Goal: Task Accomplishment & Management: Use online tool/utility

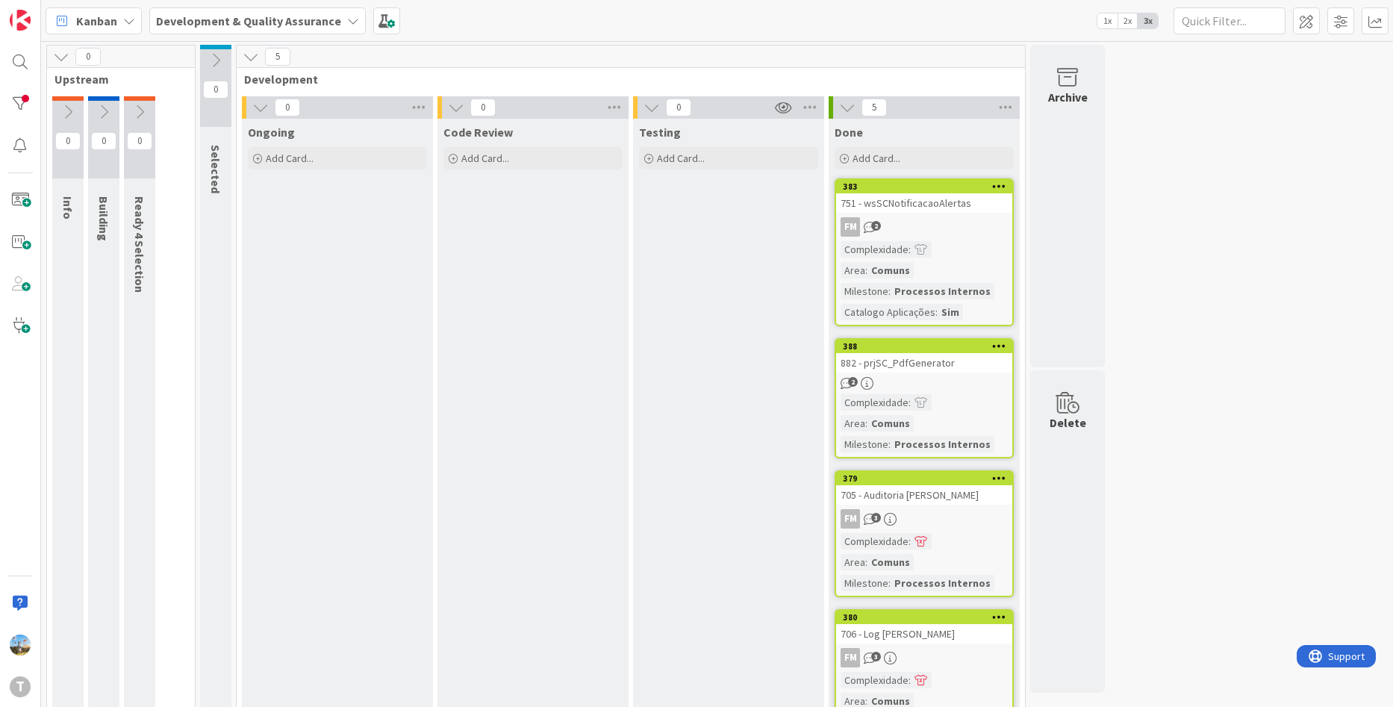
click at [850, 102] on icon at bounding box center [847, 107] width 16 height 16
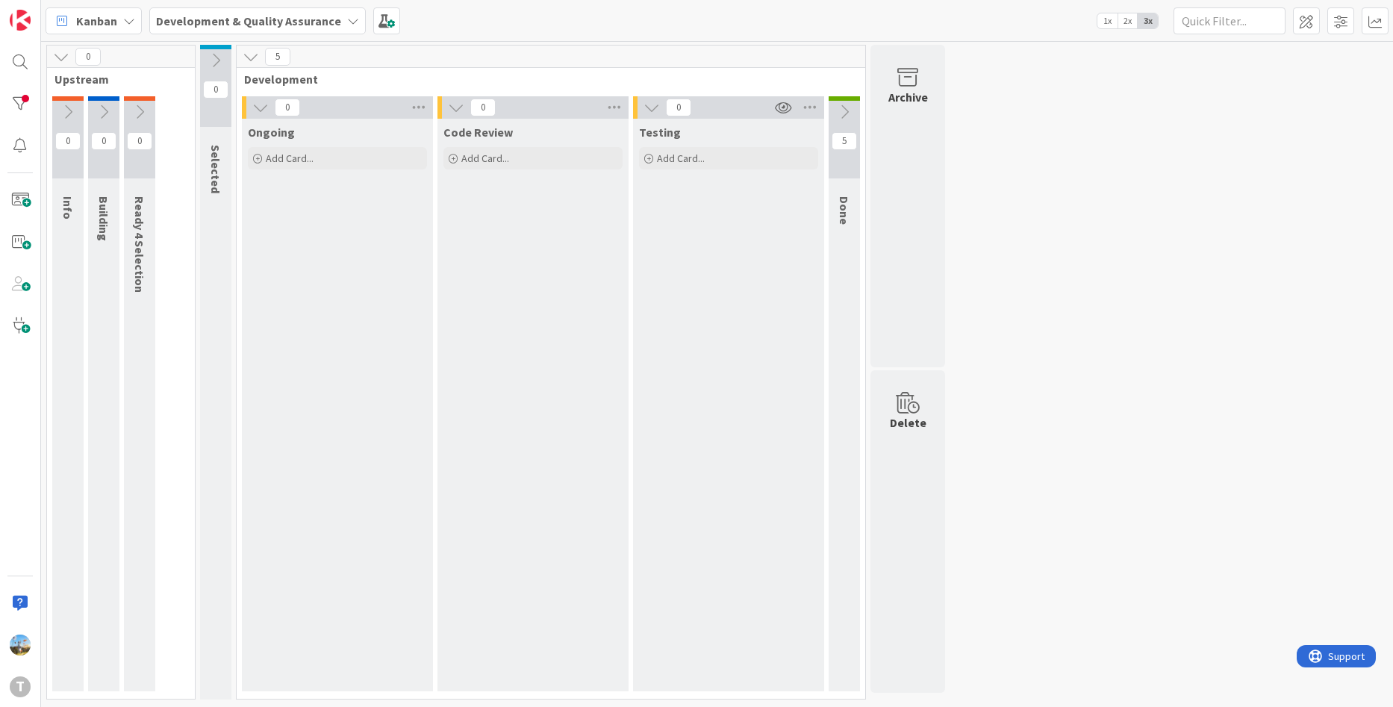
click at [850, 102] on button at bounding box center [844, 112] width 31 height 22
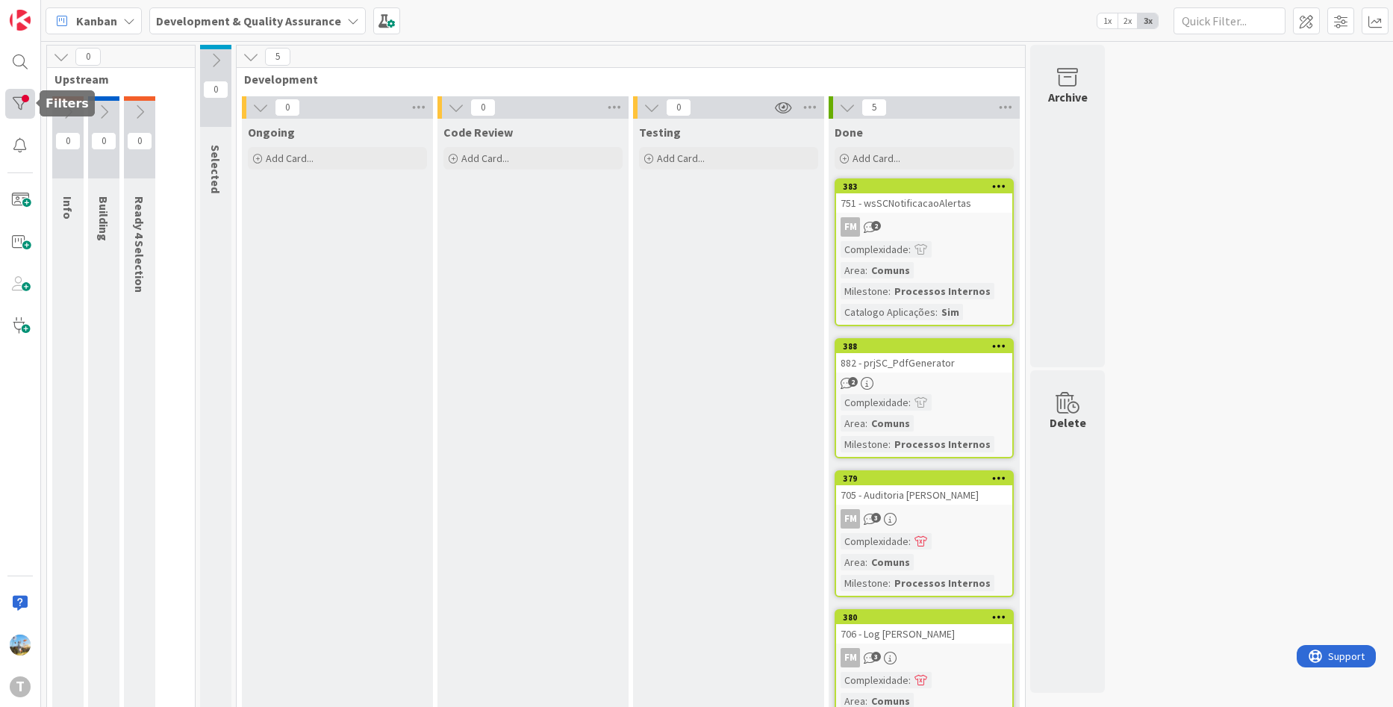
click at [19, 98] on div at bounding box center [20, 104] width 30 height 30
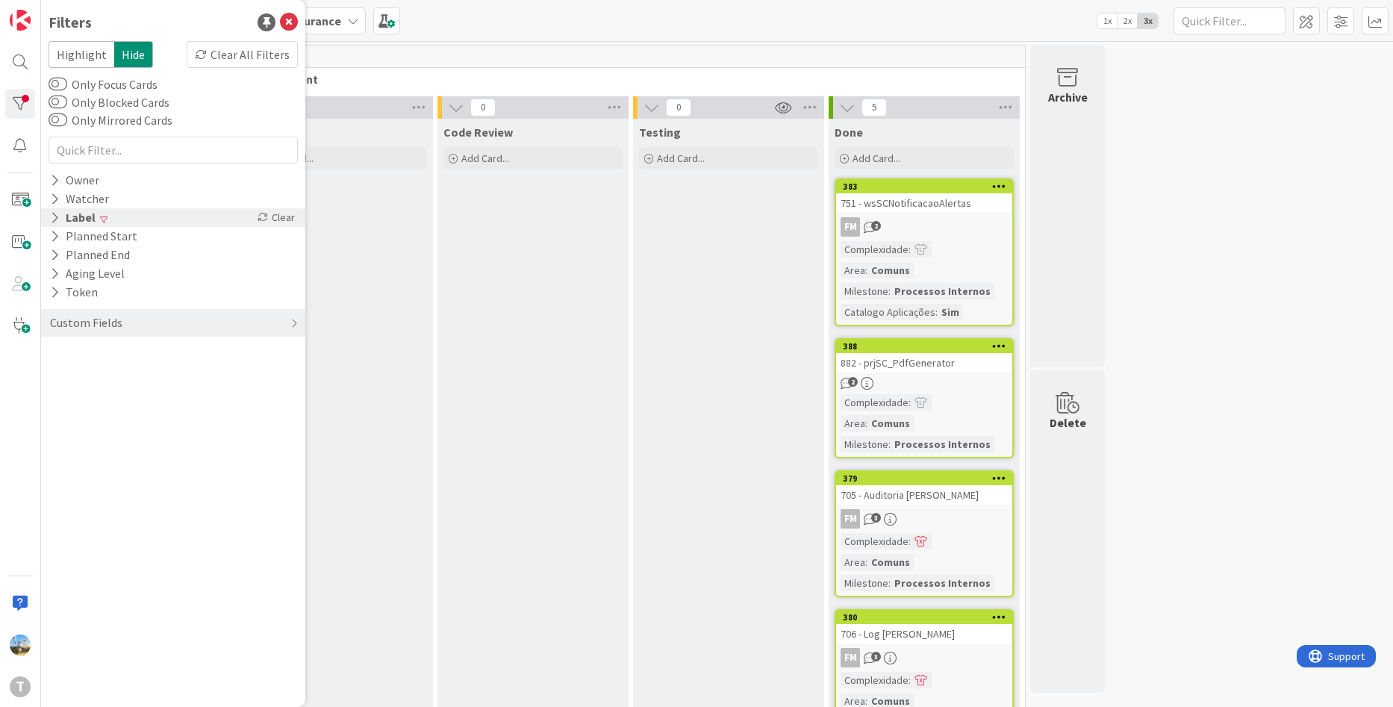
click at [157, 221] on div "Label Clear" at bounding box center [173, 217] width 264 height 19
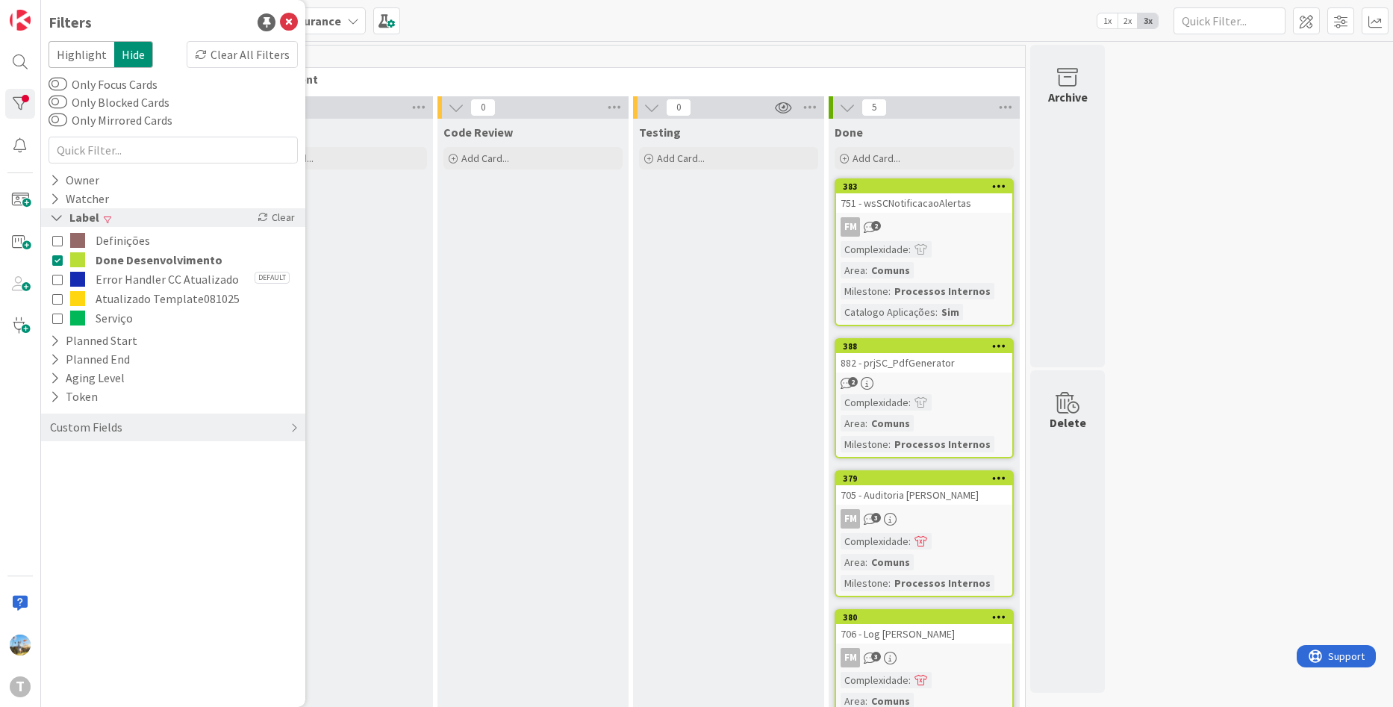
click at [278, 219] on div "Clear" at bounding box center [276, 217] width 43 height 19
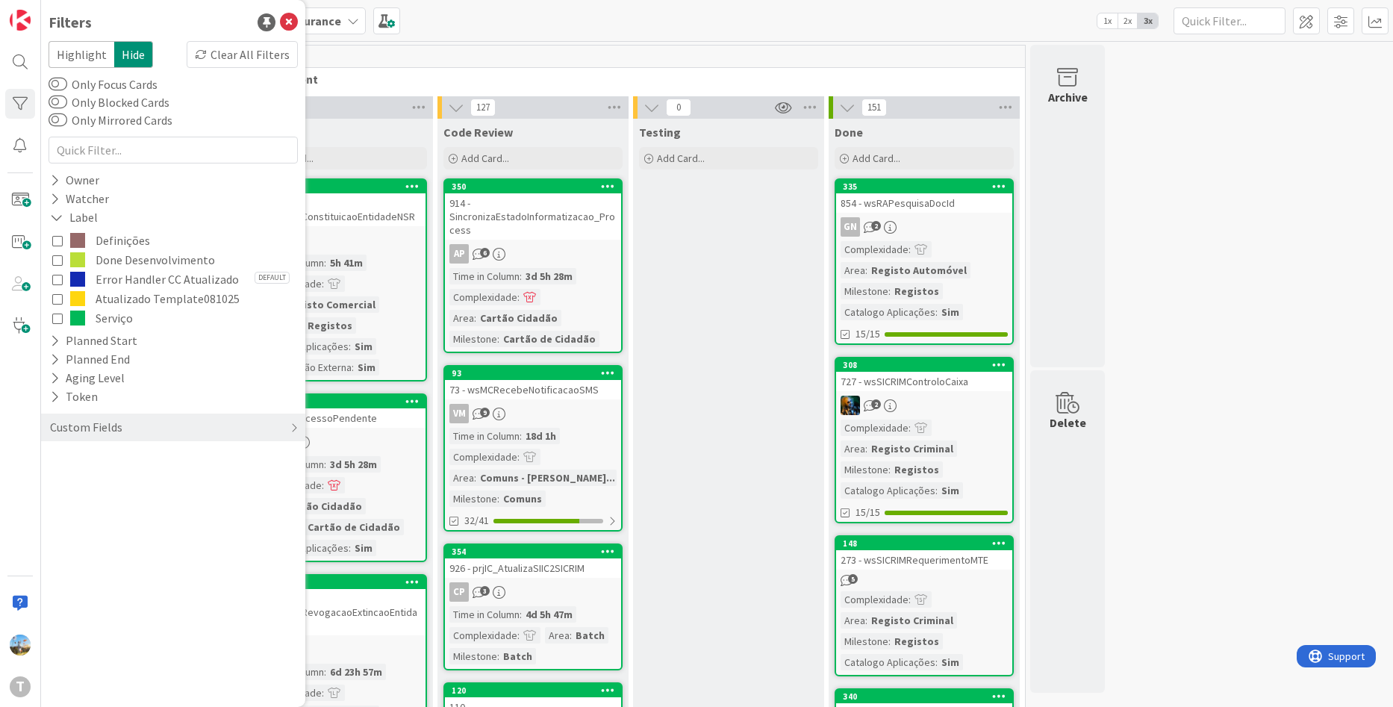
click at [138, 256] on span "Done Desenvolvimento" at bounding box center [155, 259] width 119 height 19
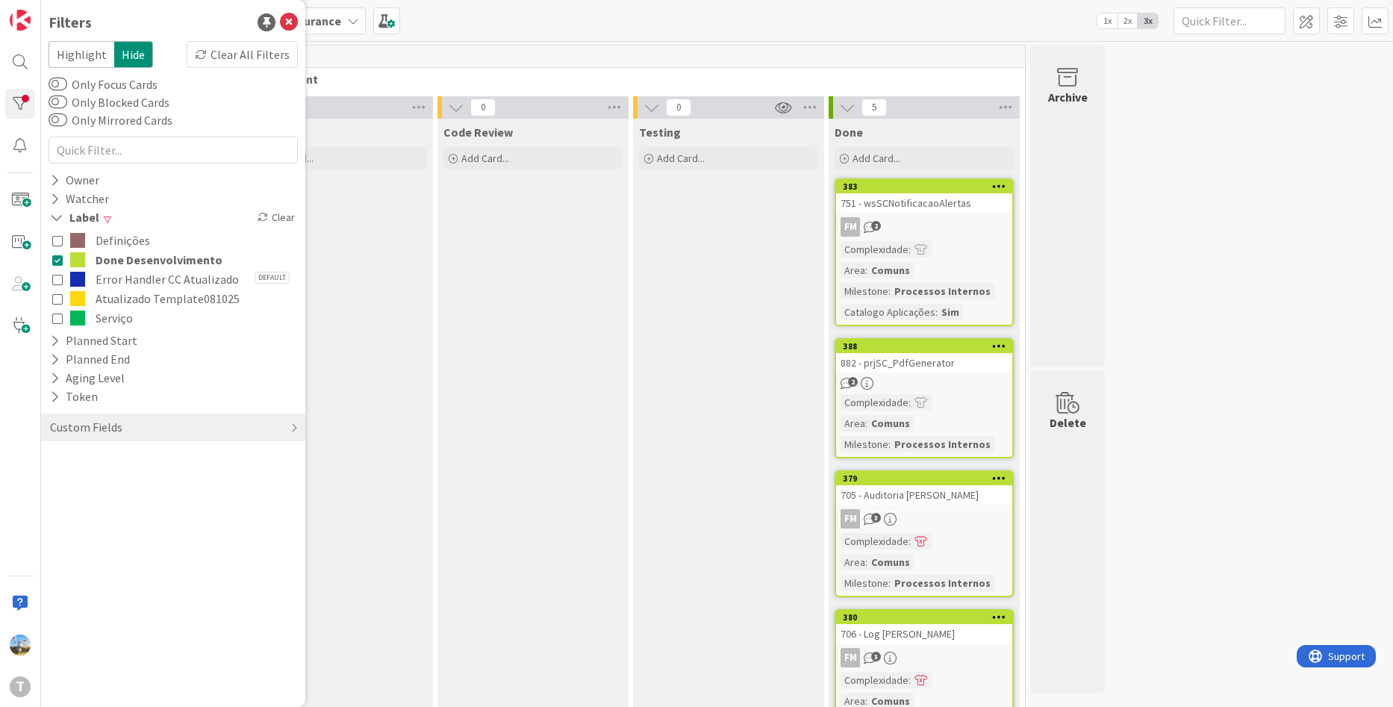
click at [811, 340] on div "Testing Add Card..." at bounding box center [728, 503] width 191 height 768
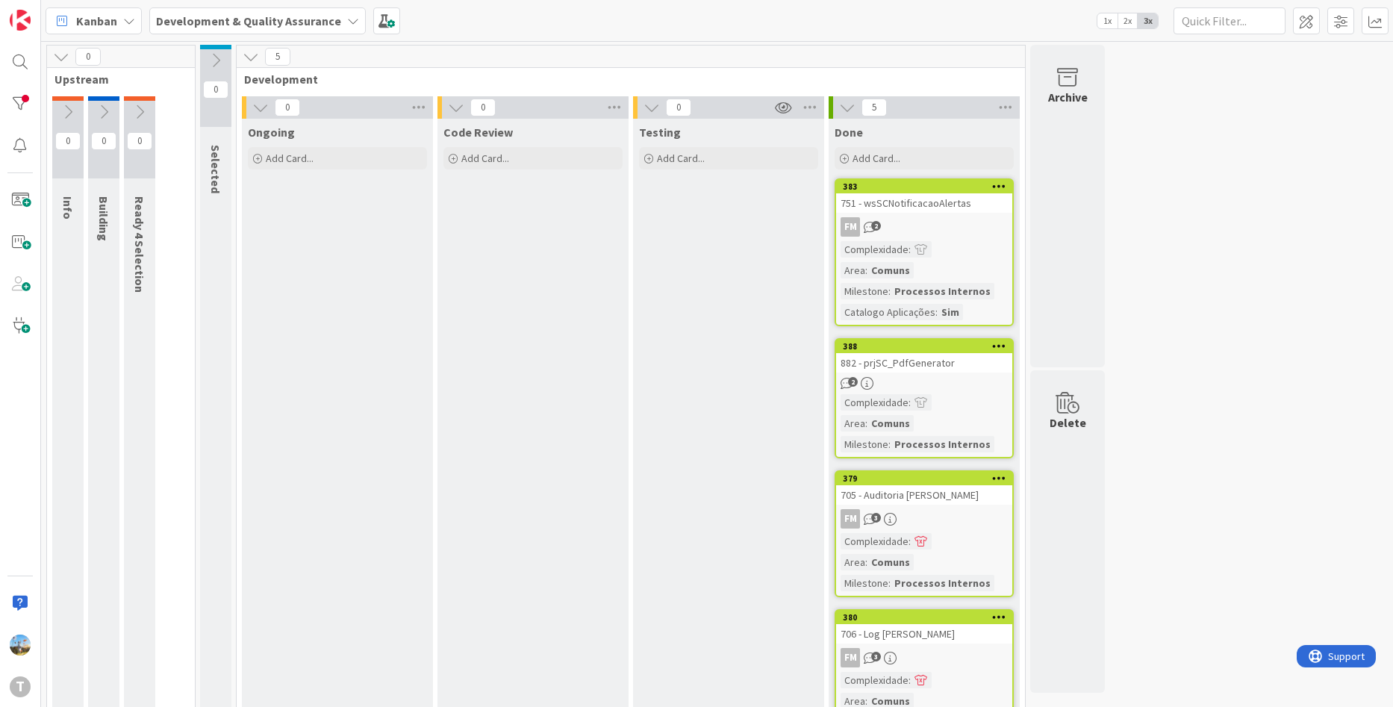
click at [920, 243] on div at bounding box center [921, 249] width 21 height 16
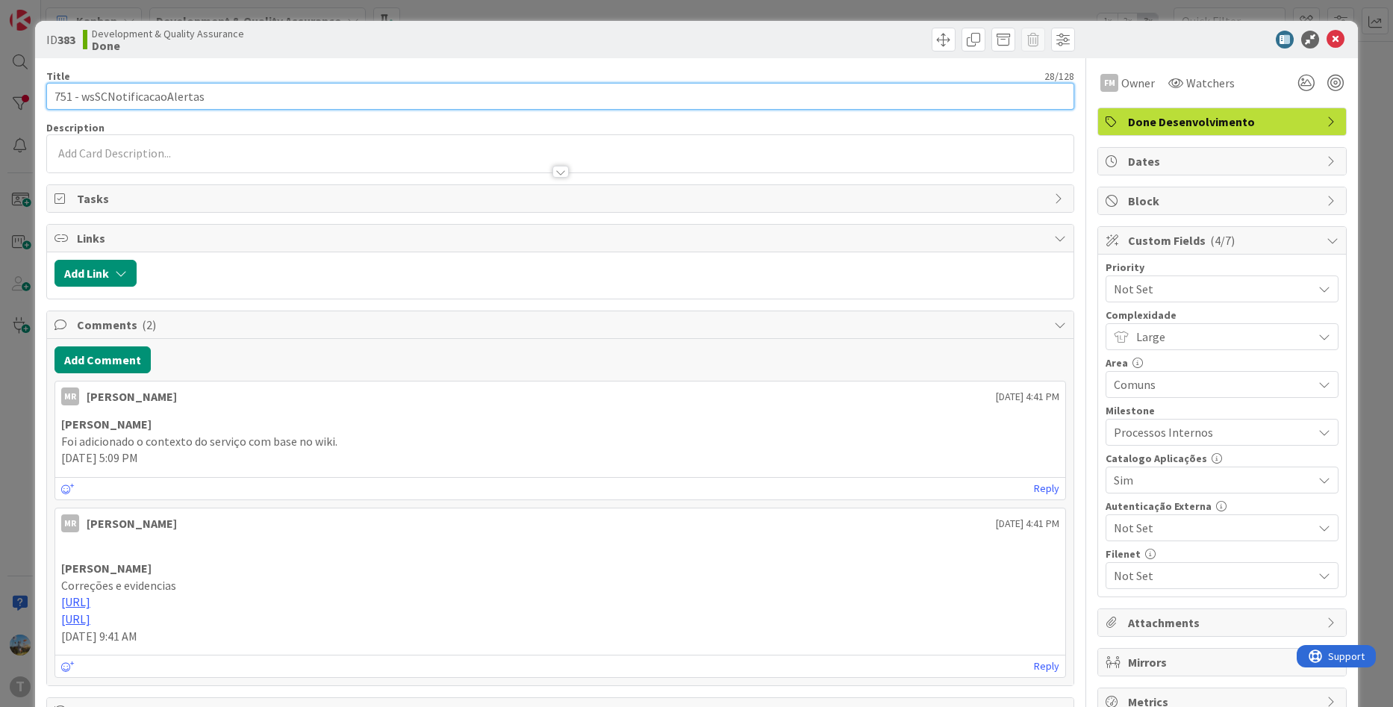
drag, startPoint x: 211, startPoint y: 91, endPoint x: 80, endPoint y: 91, distance: 130.6
click at [80, 91] on input "751 - wsSCNotificacaoAlertas" at bounding box center [560, 96] width 1029 height 27
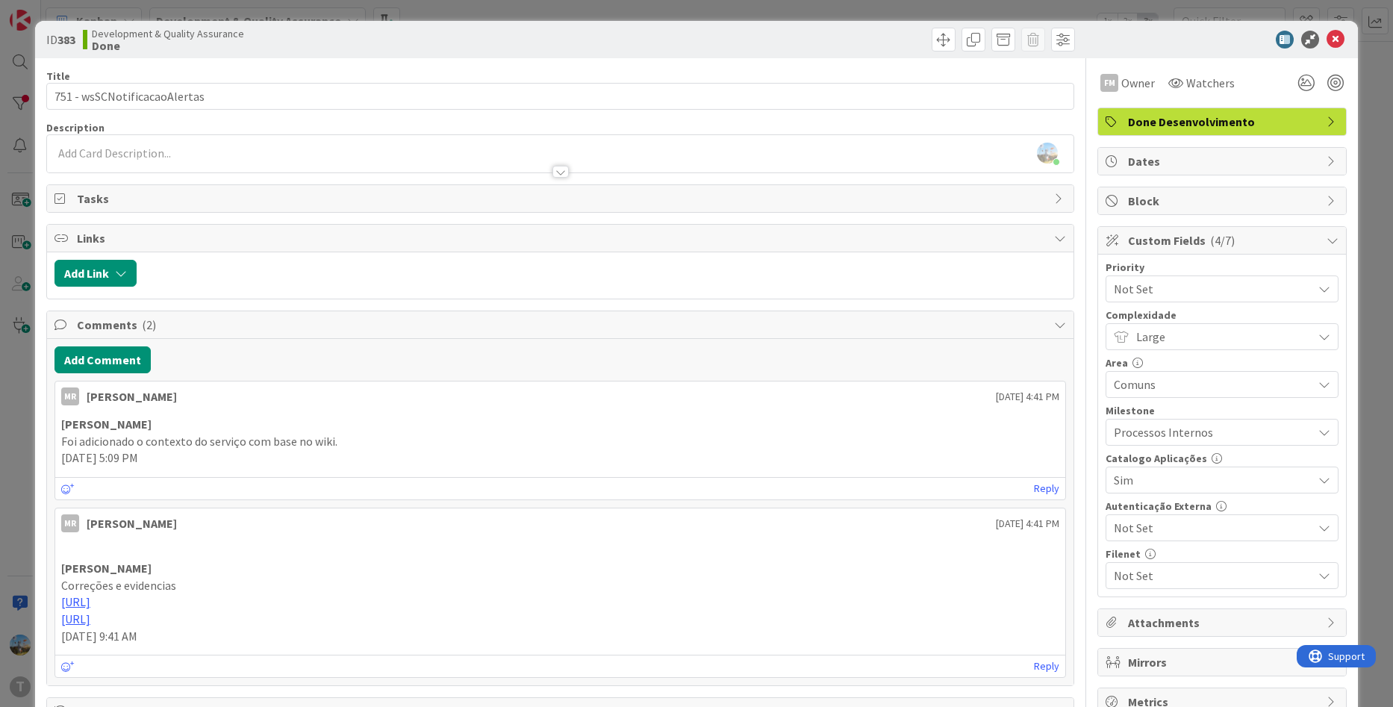
click at [1305, 125] on span "Done Desenvolvimento" at bounding box center [1223, 122] width 191 height 18
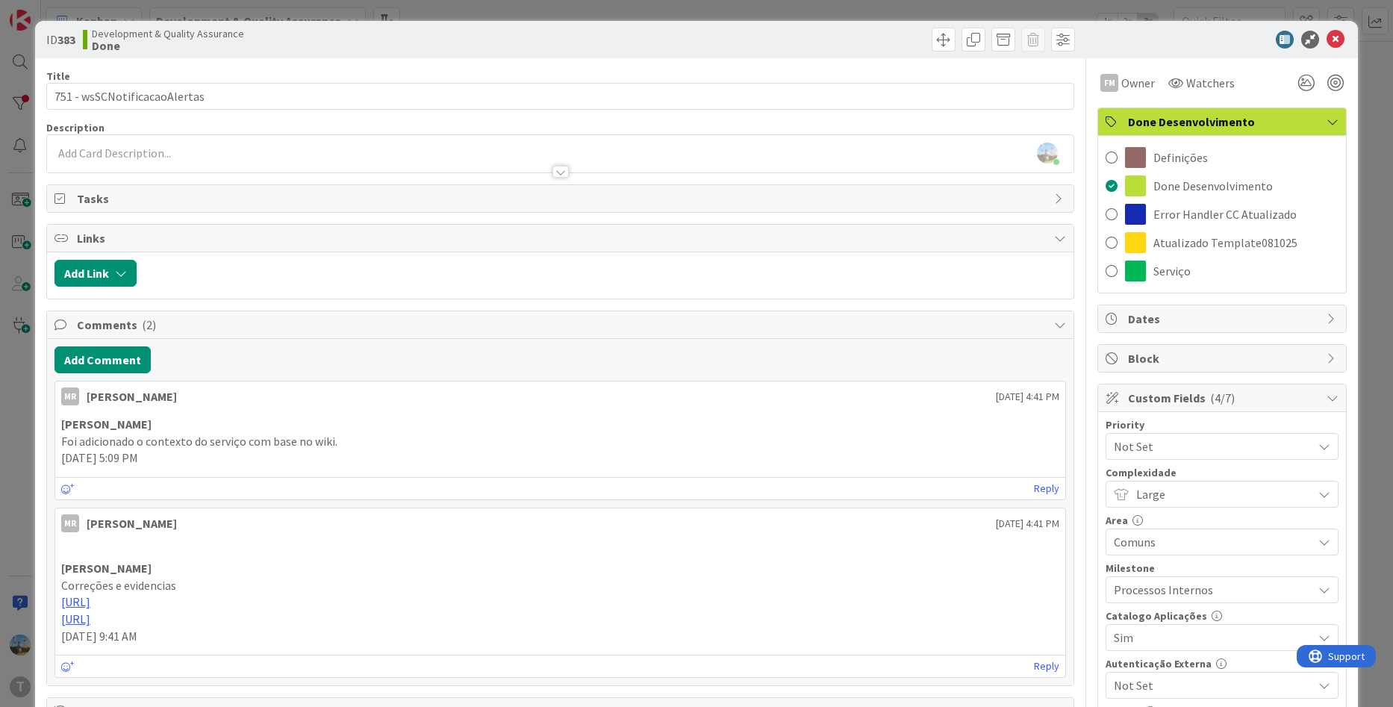
click at [1303, 125] on span "Done Desenvolvimento" at bounding box center [1223, 122] width 191 height 18
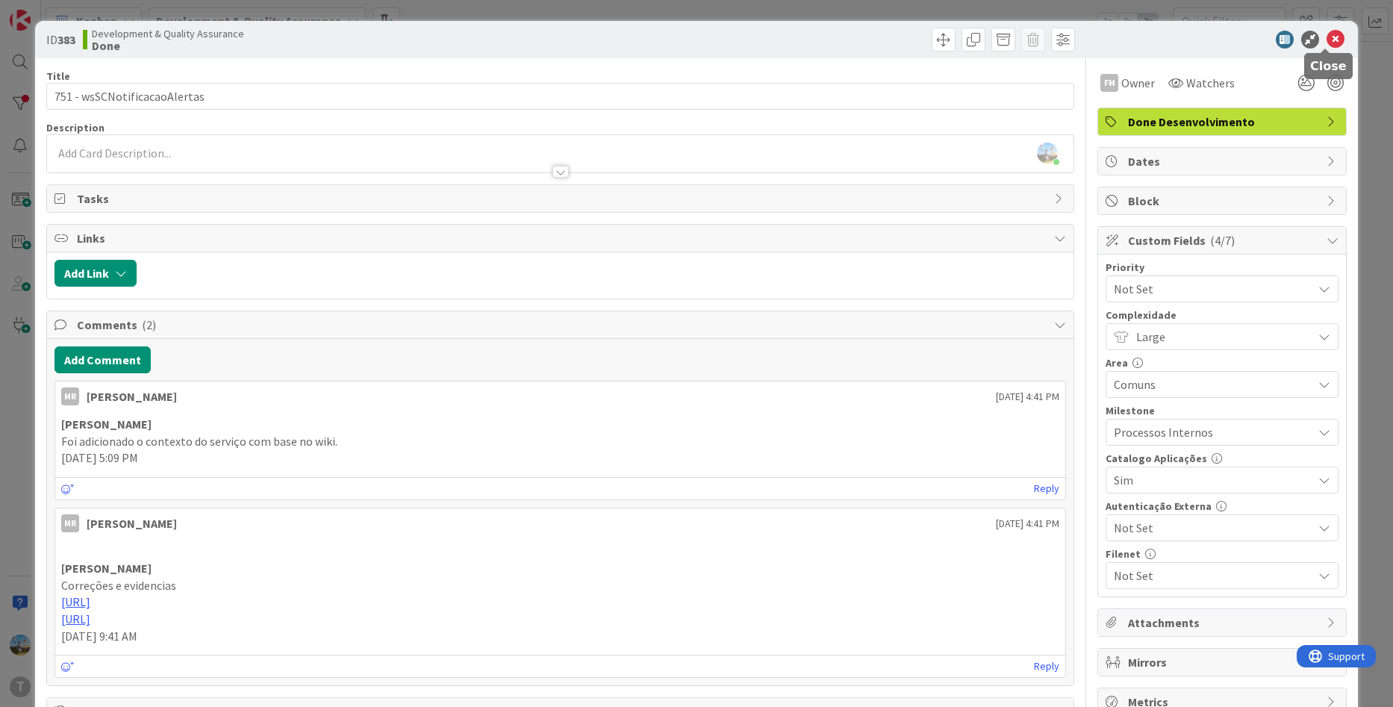
click at [1326, 38] on icon at bounding box center [1335, 40] width 18 height 18
